Goal: Task Accomplishment & Management: Use online tool/utility

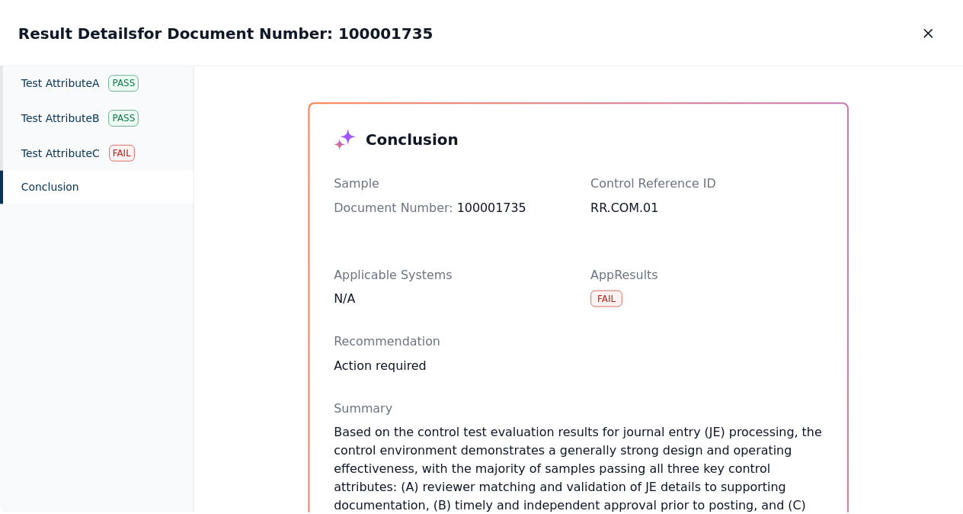
scroll to position [430, 0]
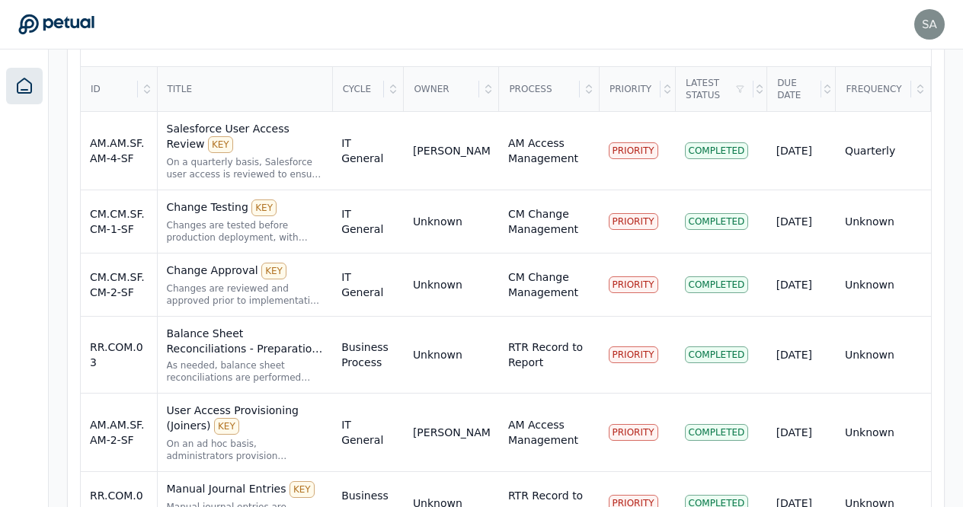
scroll to position [584, 0]
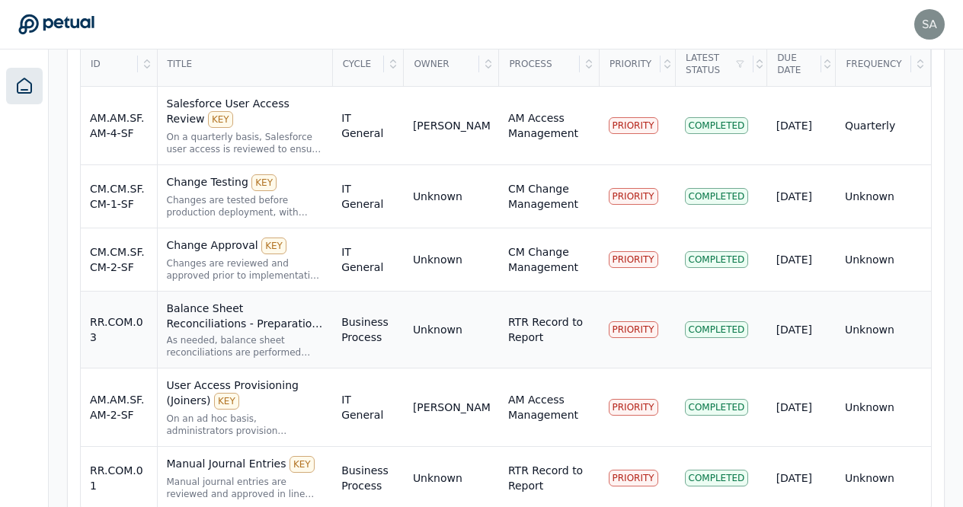
click at [283, 301] on div "Balance Sheet Reconciliations - Preparation and Review KEY" at bounding box center [245, 316] width 157 height 30
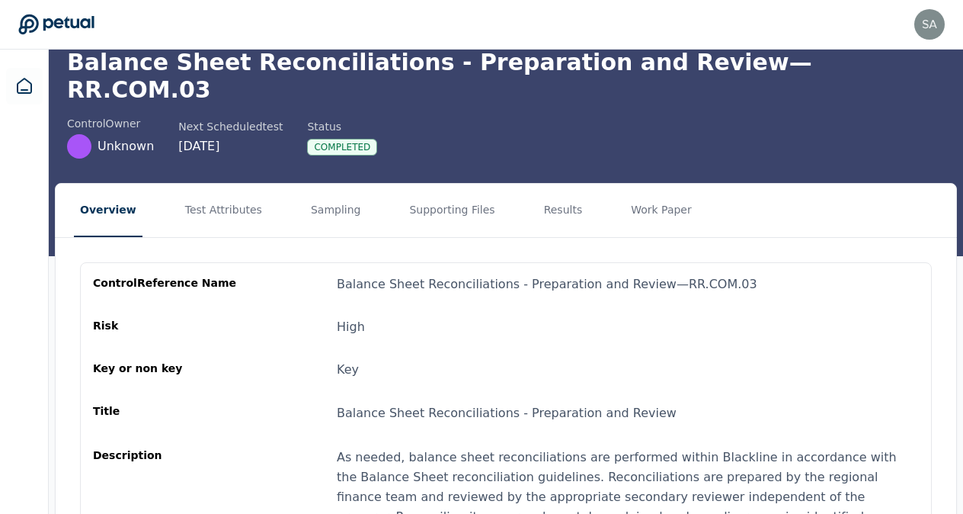
scroll to position [53, 0]
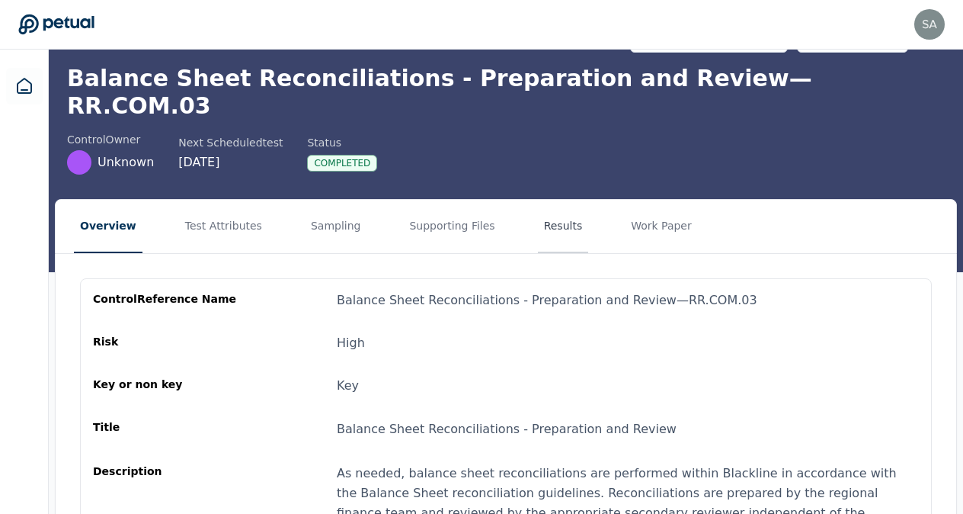
click at [538, 206] on button "Results" at bounding box center [563, 226] width 51 height 53
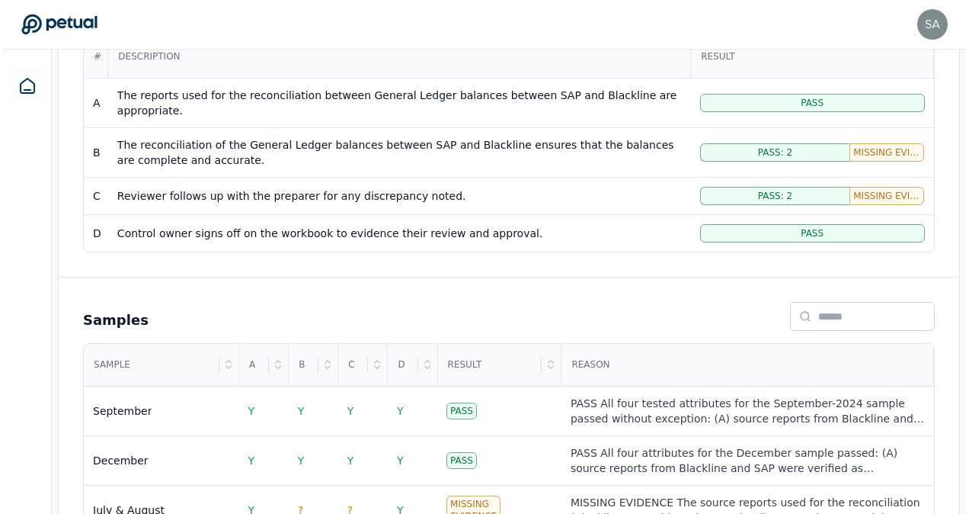
scroll to position [414, 0]
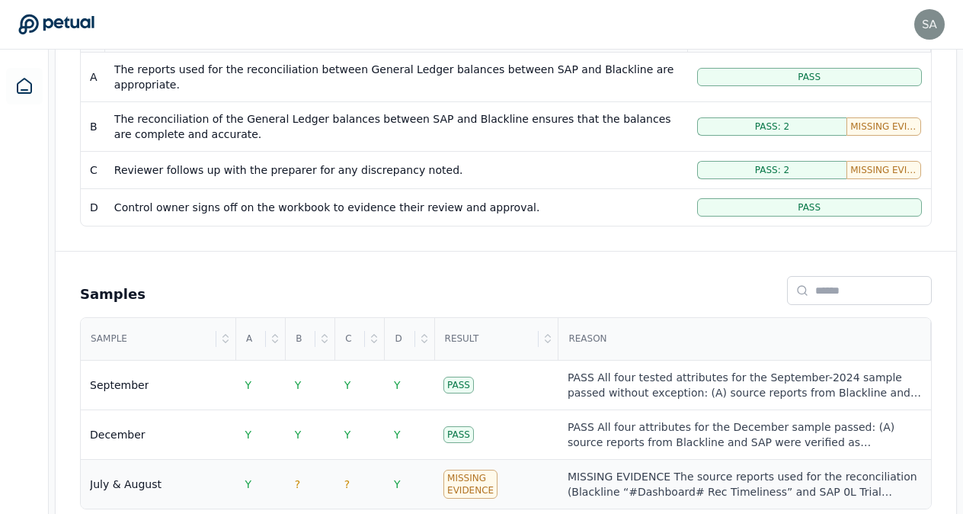
click at [474, 469] on div "Missing Evidence" at bounding box center [470, 483] width 54 height 29
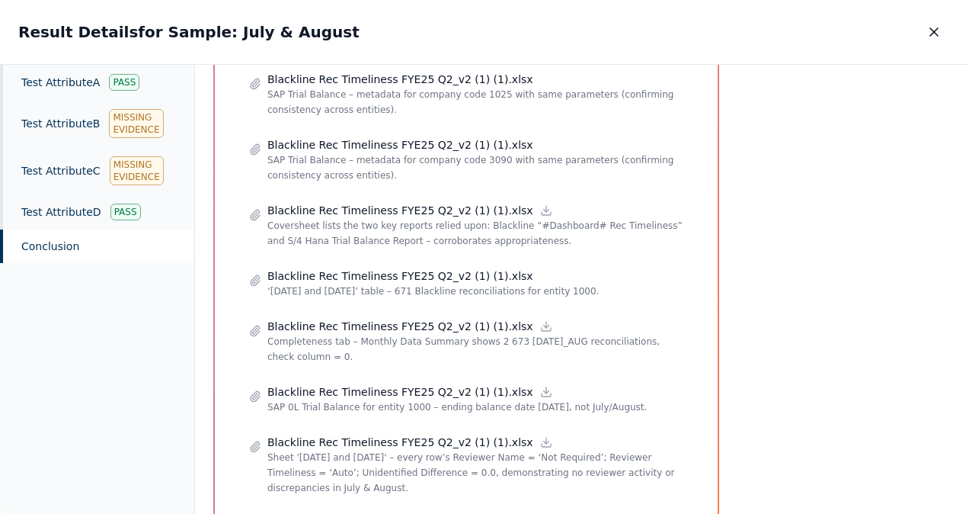
scroll to position [1056, 0]
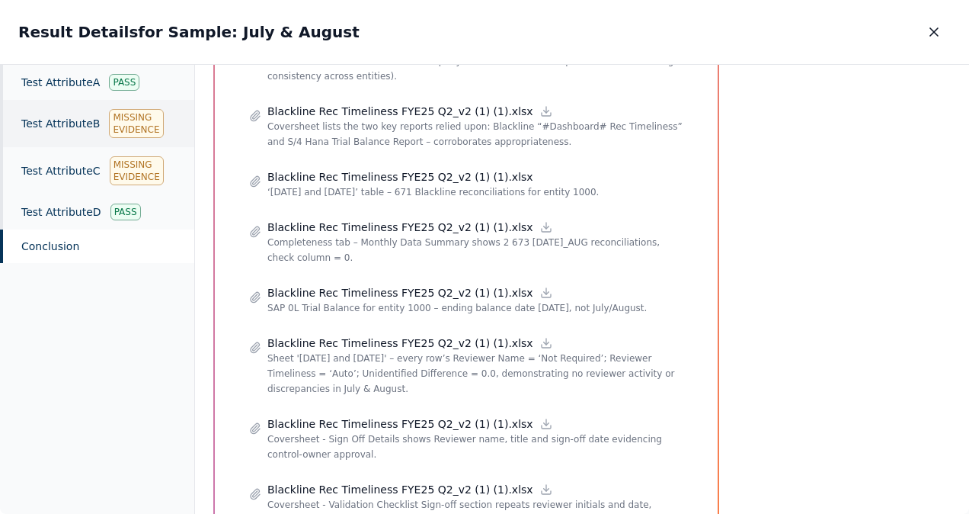
click at [129, 120] on div "Missing Evidence" at bounding box center [136, 123] width 54 height 29
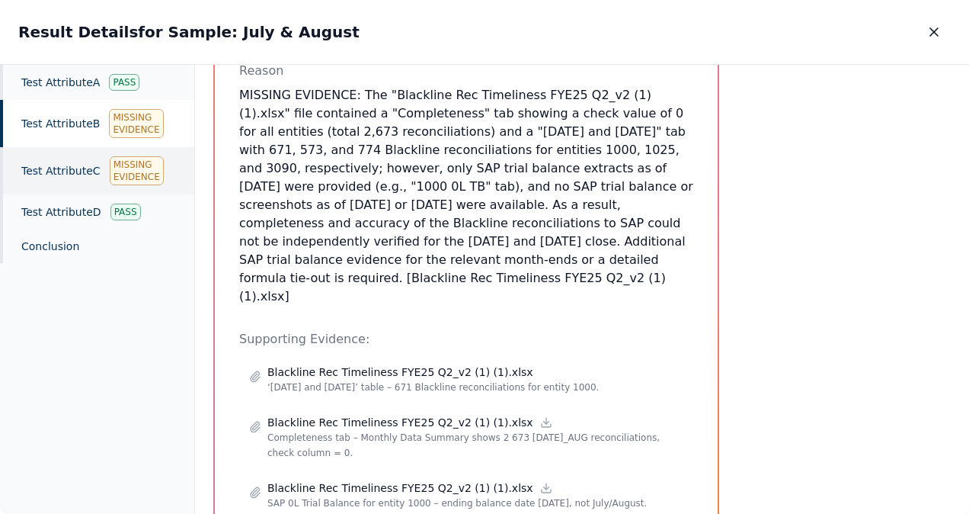
click at [137, 168] on div "Missing Evidence" at bounding box center [137, 170] width 54 height 29
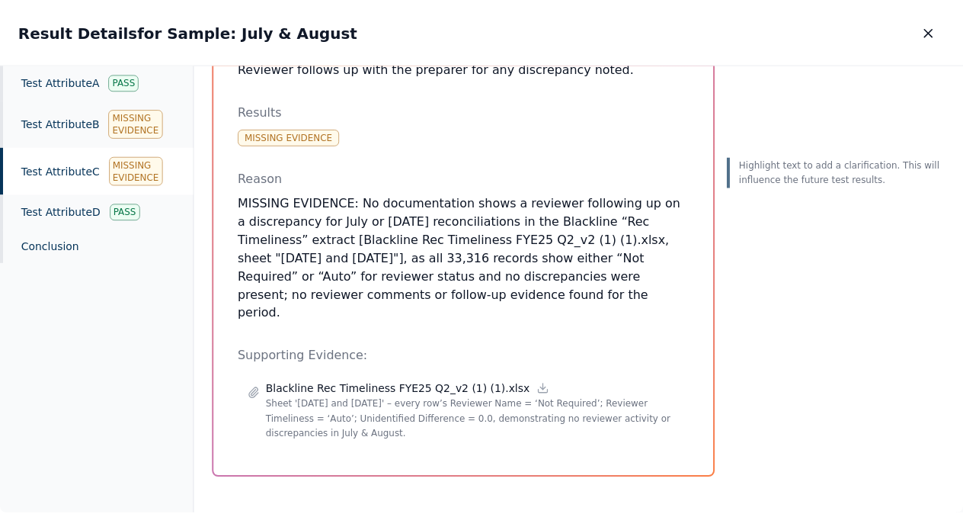
scroll to position [131, 0]
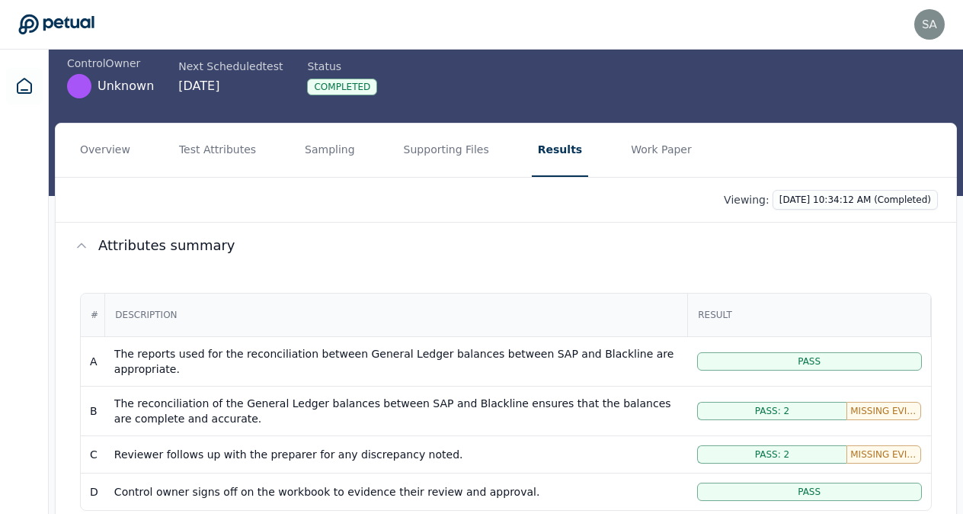
scroll to position [128, 0]
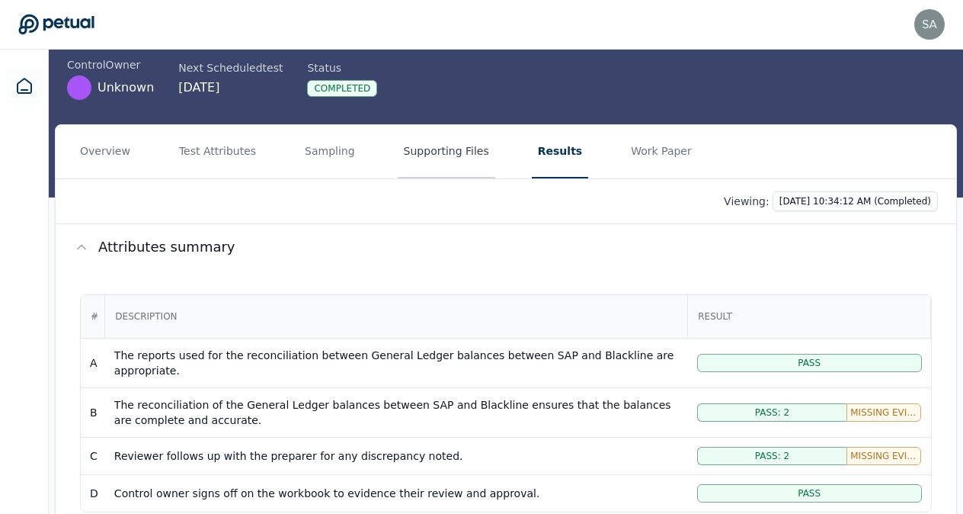
click at [437, 128] on button "Supporting Files" at bounding box center [447, 151] width 98 height 53
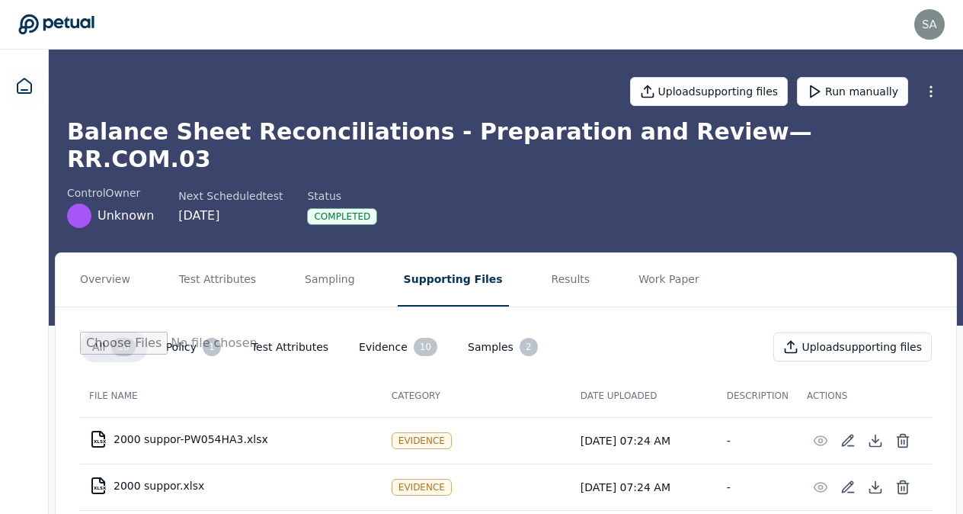
click at [408, 192] on div "control Owner Unknown Next Scheduled test [DATE] Status Completed" at bounding box center [506, 206] width 878 height 43
click at [400, 185] on div "control Owner Unknown Next Scheduled test [DATE] Status Completed" at bounding box center [506, 206] width 878 height 43
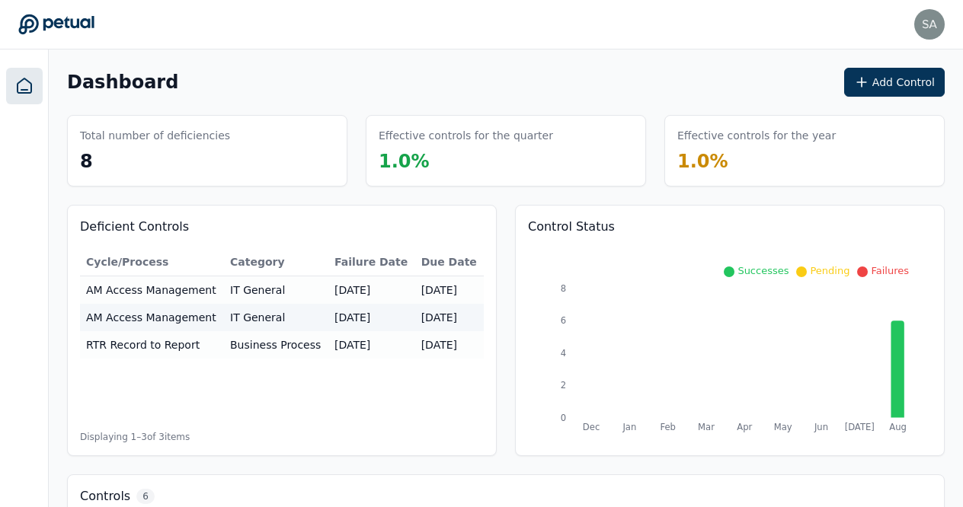
click at [538, 30] on div "sapna.rao@arm.com sapna.rao@arm.com Sign out" at bounding box center [481, 24] width 926 height 30
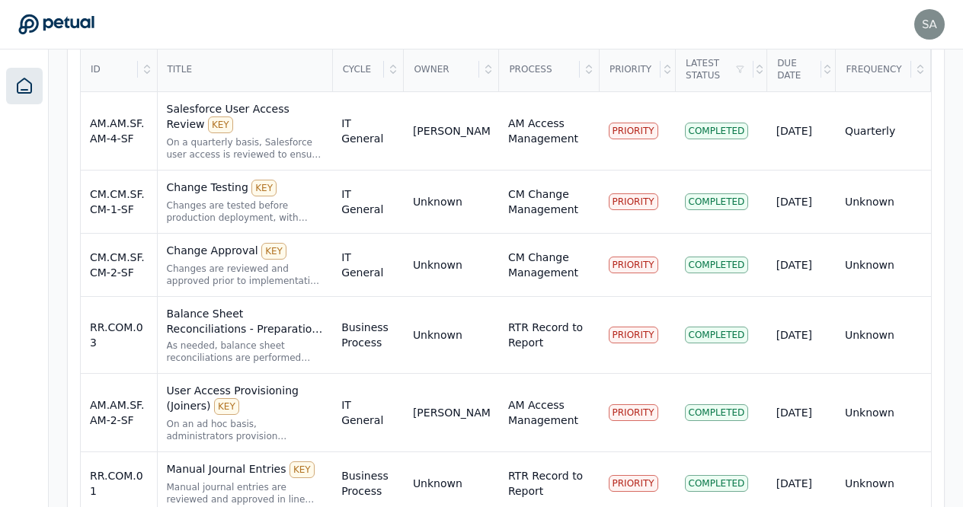
scroll to position [584, 0]
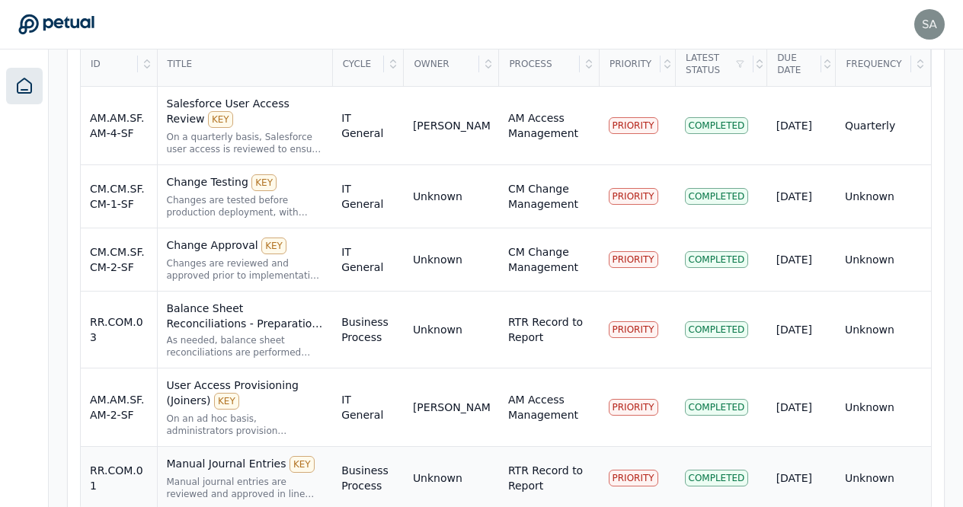
click at [210, 456] on div "Manual Journal Entries KEY" at bounding box center [245, 464] width 157 height 17
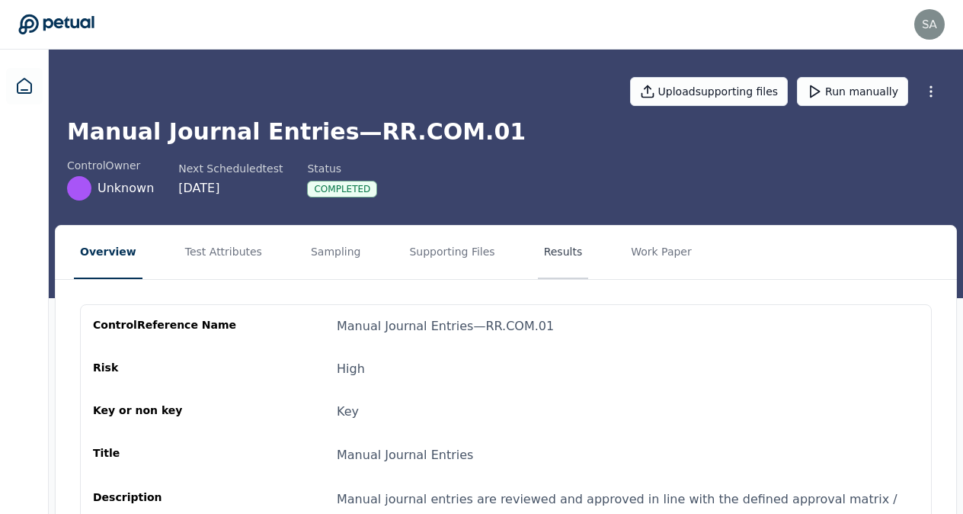
click at [545, 247] on button "Results" at bounding box center [563, 252] width 51 height 53
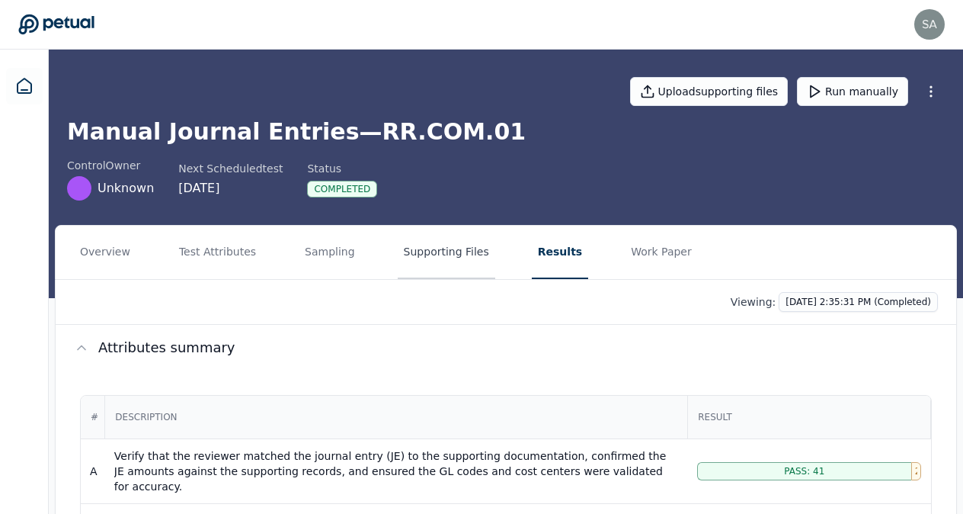
click at [439, 245] on button "Supporting Files" at bounding box center [447, 252] width 98 height 53
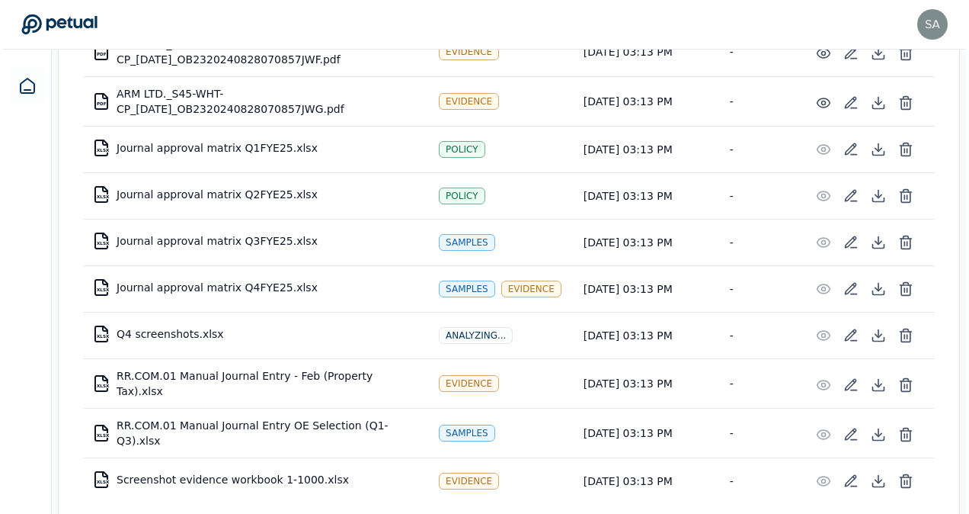
scroll to position [4624, 0]
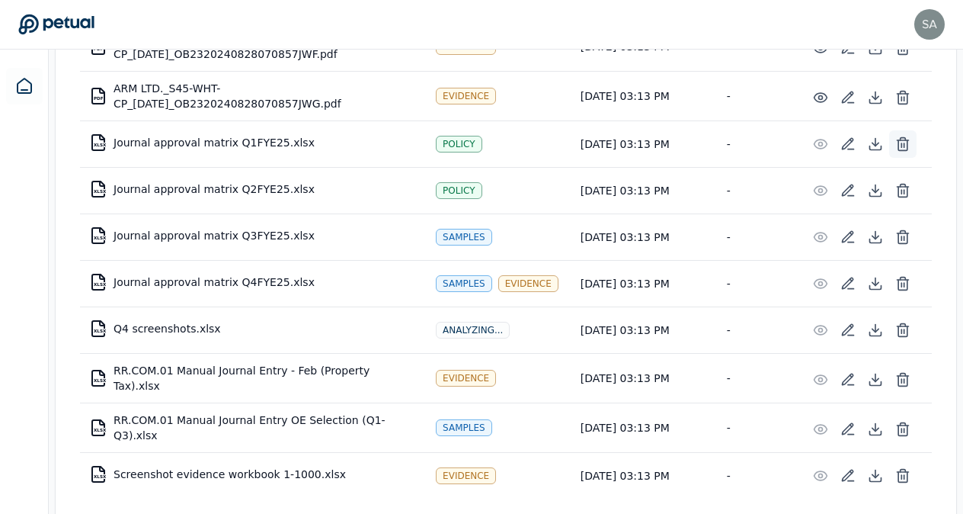
click at [901, 136] on icon at bounding box center [902, 143] width 15 height 15
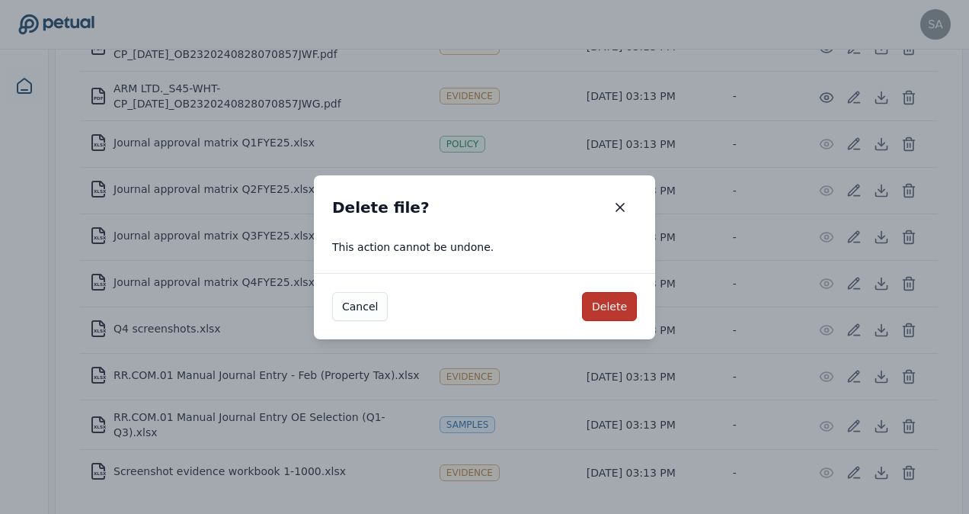
click at [633, 301] on button "Delete" at bounding box center [609, 306] width 55 height 29
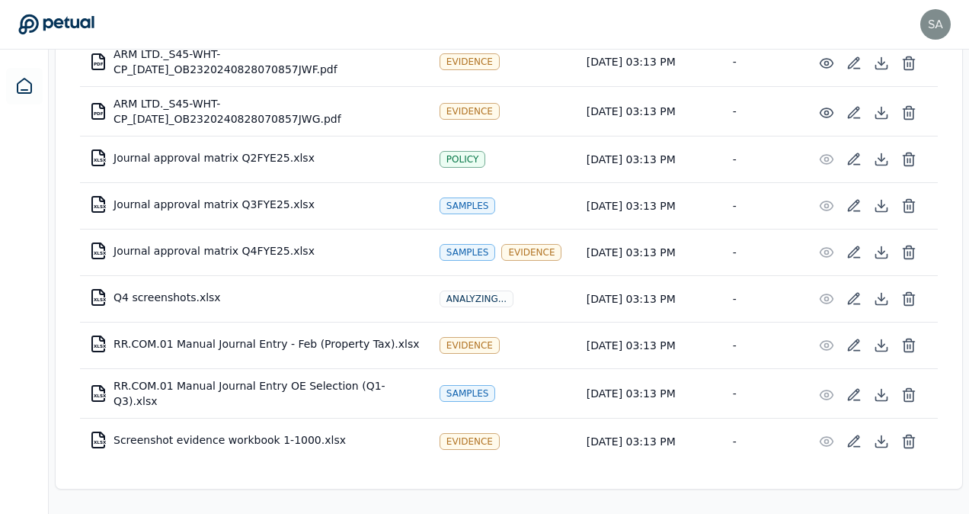
scroll to position [4577, 0]
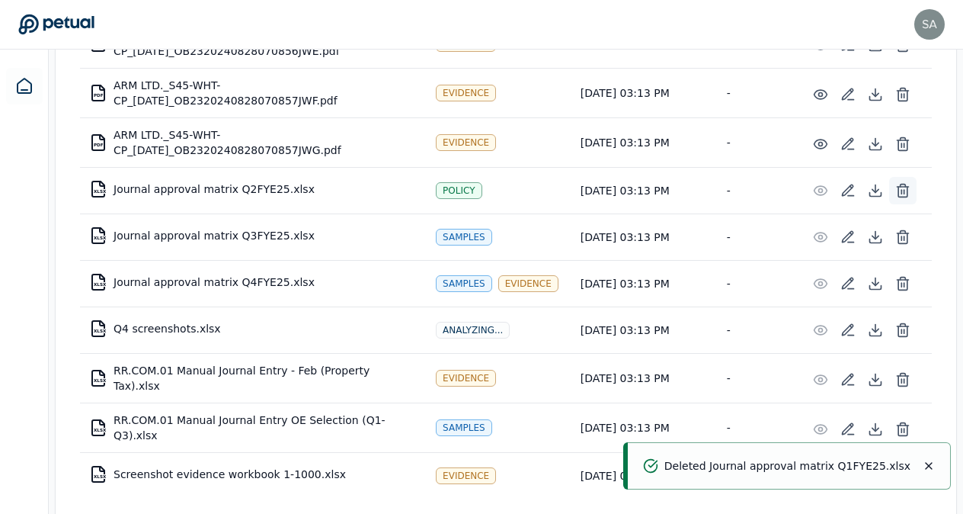
click at [906, 183] on icon at bounding box center [902, 190] width 15 height 15
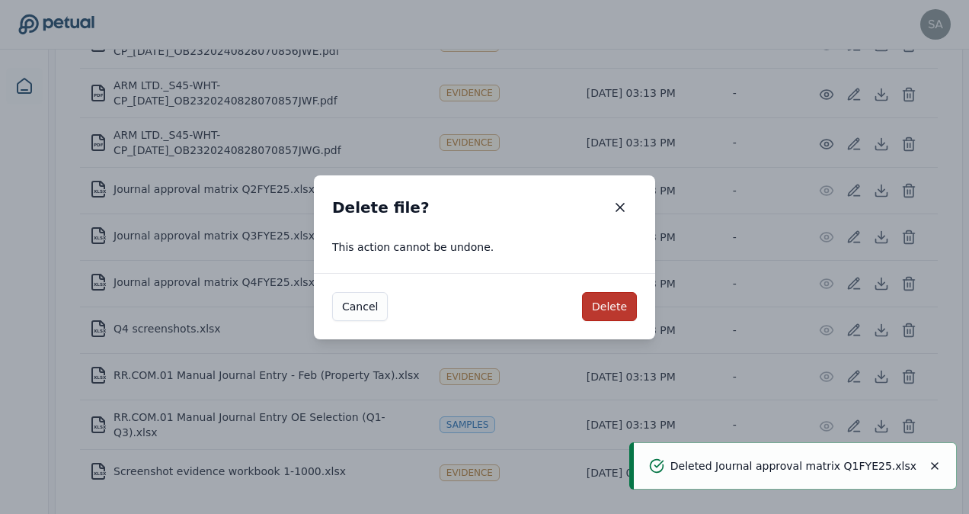
click at [623, 306] on button "Delete" at bounding box center [609, 306] width 55 height 29
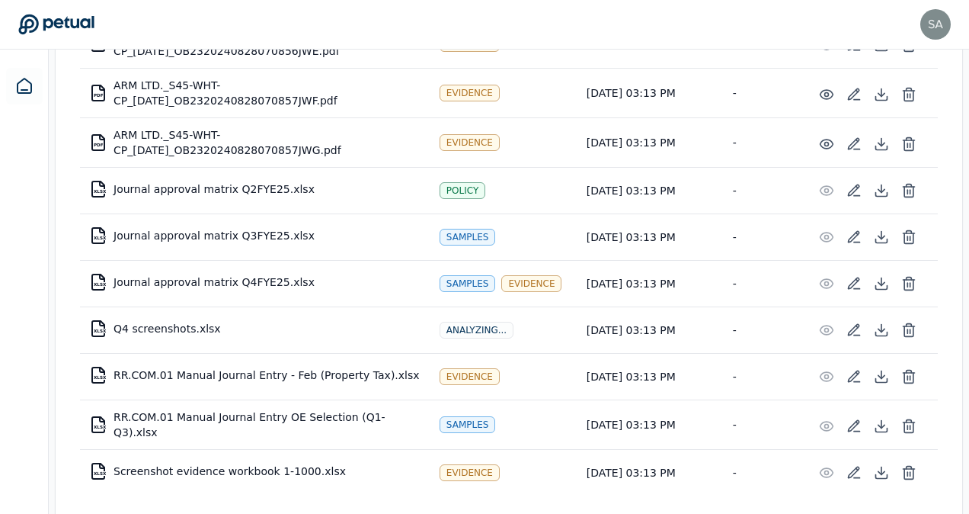
scroll to position [4532, 0]
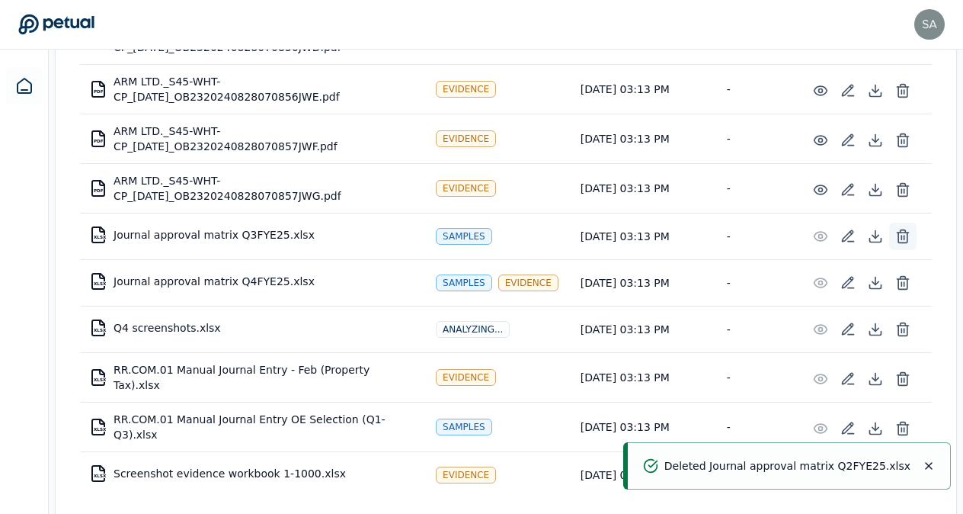
click at [905, 229] on icon at bounding box center [902, 236] width 15 height 15
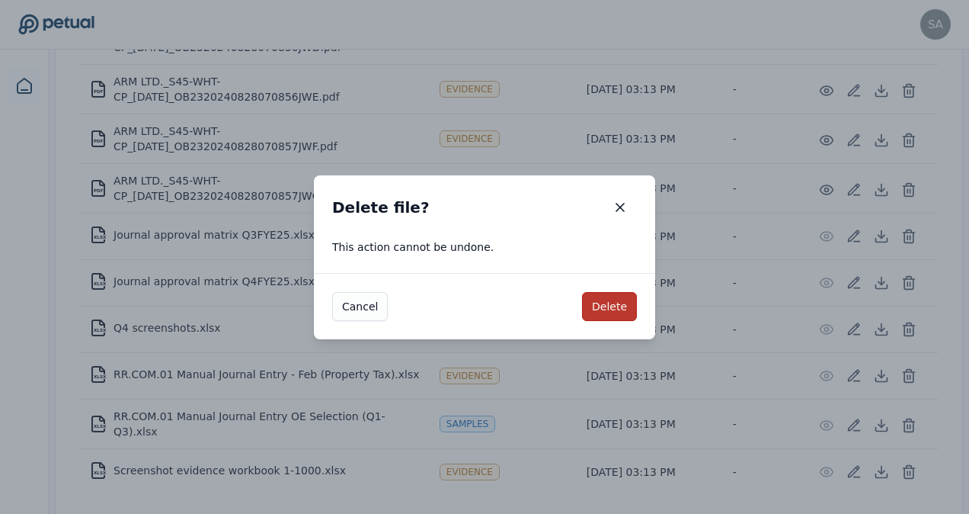
click at [607, 309] on button "Delete" at bounding box center [609, 306] width 55 height 29
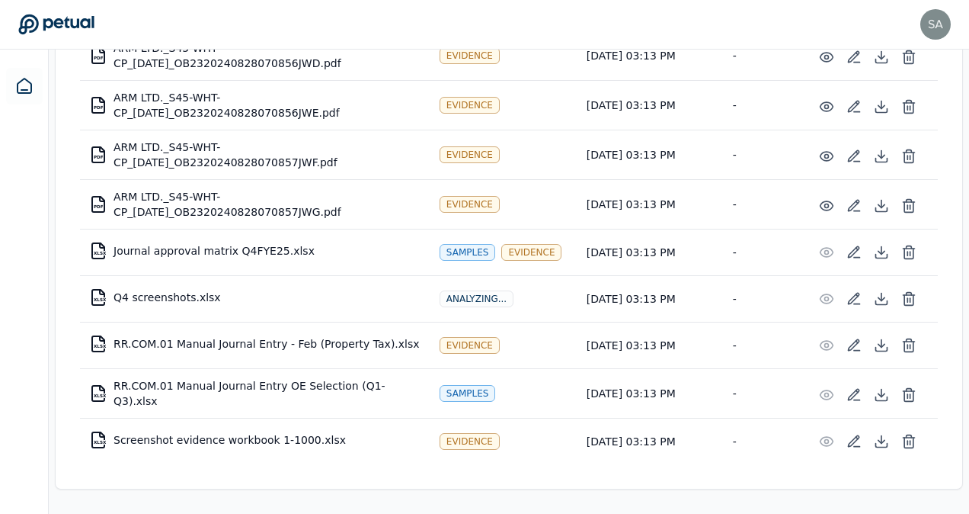
scroll to position [4485, 0]
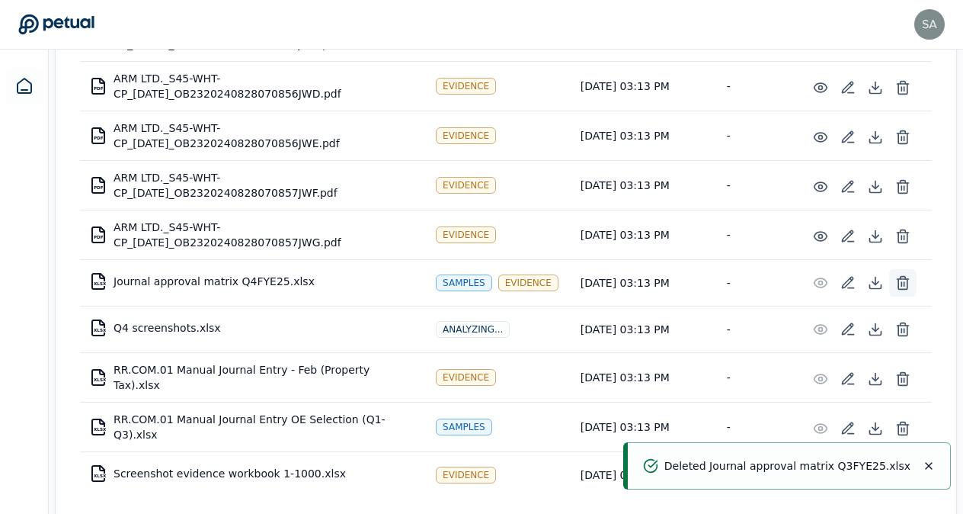
click at [905, 275] on icon at bounding box center [902, 282] width 15 height 15
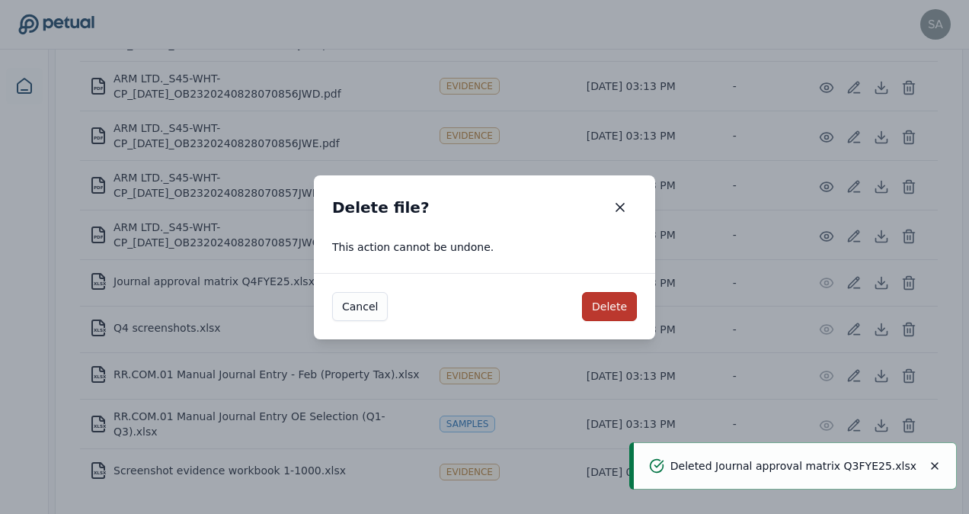
click at [623, 310] on button "Delete" at bounding box center [609, 306] width 55 height 29
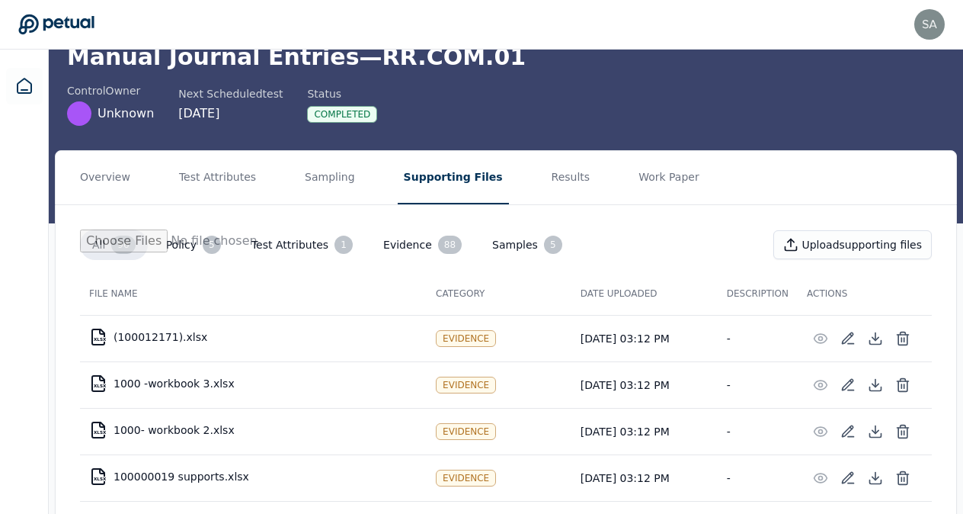
scroll to position [122, 0]
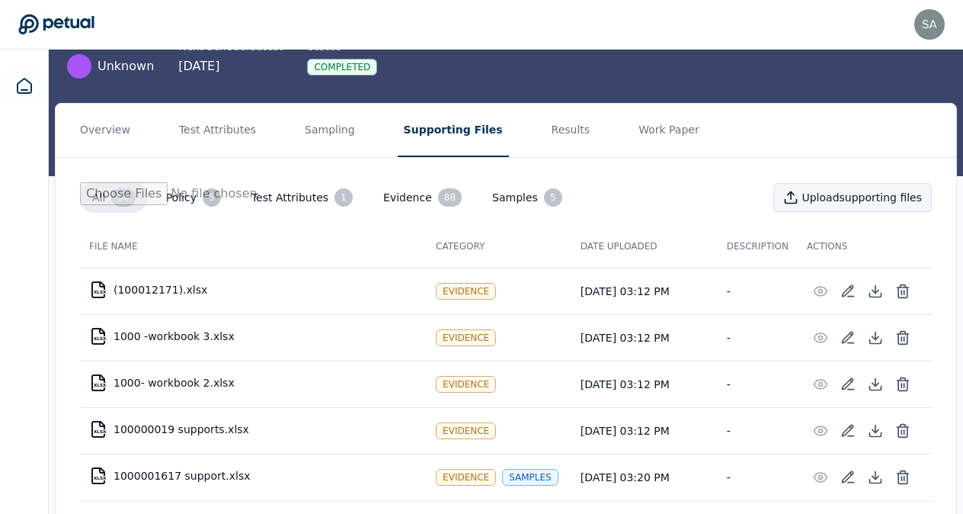
click at [882, 199] on button "Upload supporting files" at bounding box center [852, 197] width 158 height 29
type input "**********"
click at [546, 145] on button "Results" at bounding box center [571, 130] width 51 height 53
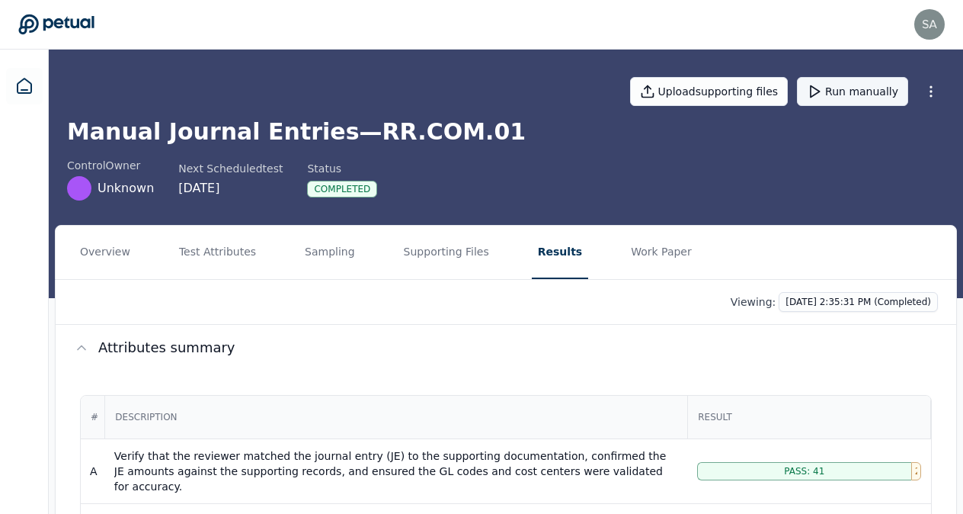
click at [864, 94] on button "Run manually" at bounding box center [852, 91] width 111 height 29
